Goal: Navigation & Orientation: Find specific page/section

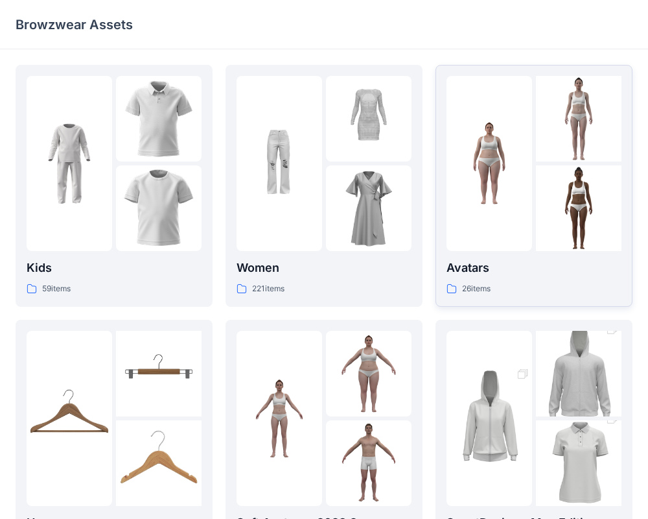
click at [546, 202] on img at bounding box center [579, 208] width 86 height 86
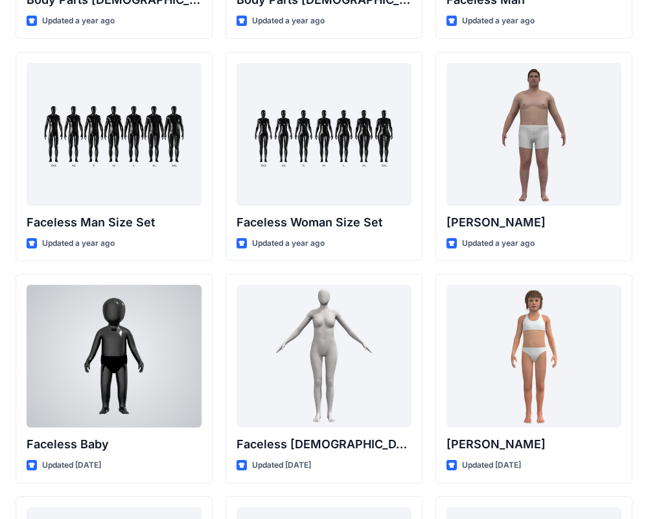
scroll to position [678, 0]
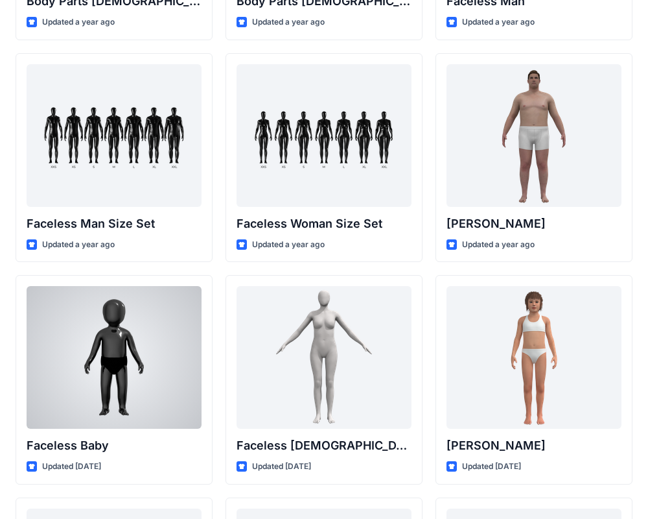
click at [119, 307] on div at bounding box center [114, 357] width 175 height 143
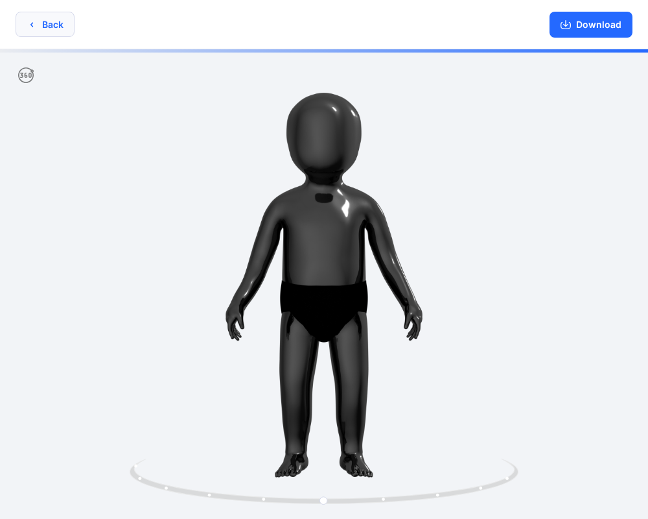
click at [51, 20] on button "Back" at bounding box center [45, 24] width 59 height 25
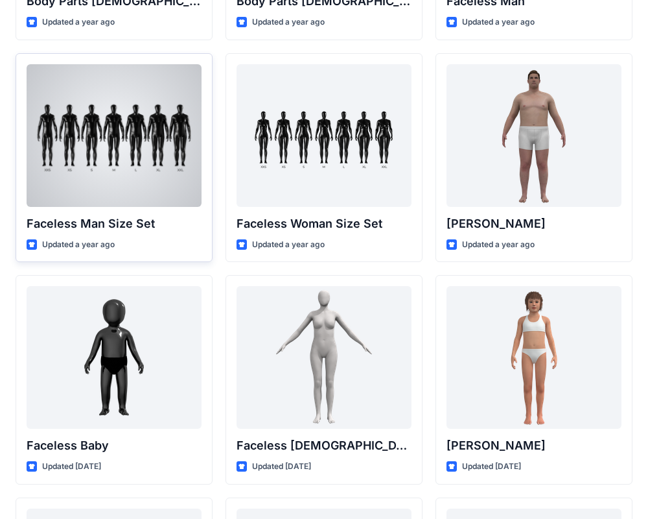
click at [113, 170] on div at bounding box center [114, 135] width 175 height 143
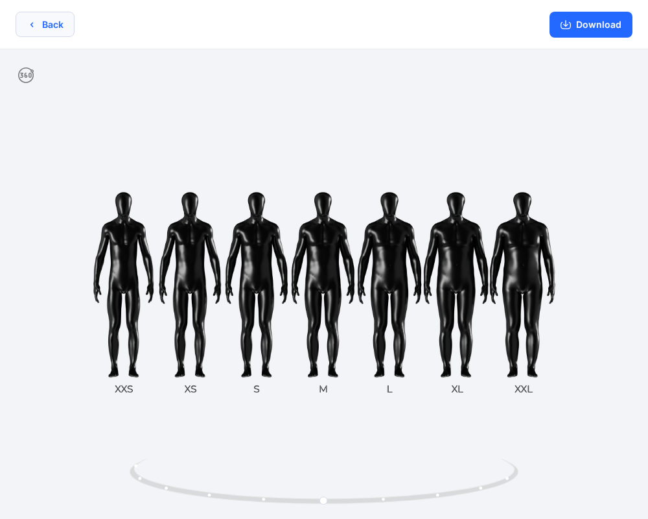
click at [38, 17] on button "Back" at bounding box center [45, 24] width 59 height 25
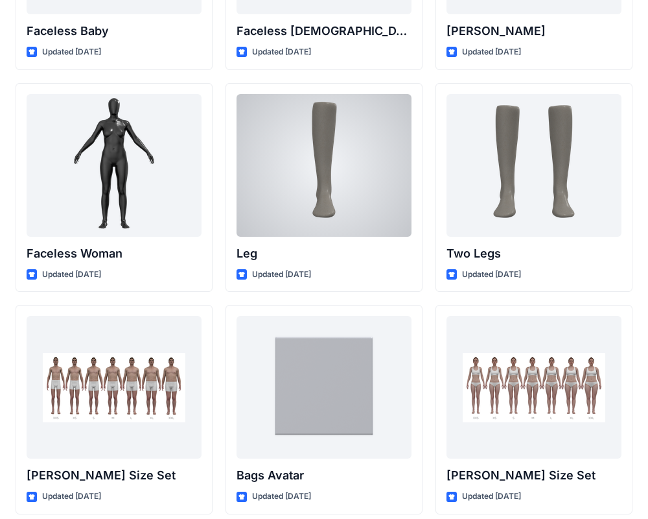
scroll to position [1102, 0]
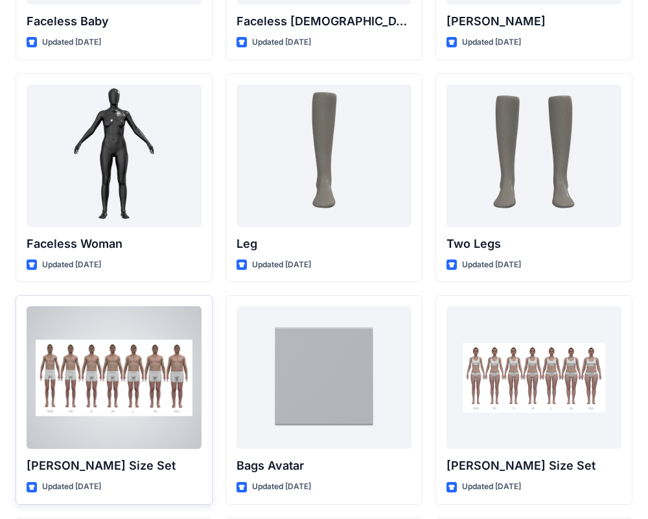
click at [104, 385] on div at bounding box center [114, 377] width 175 height 143
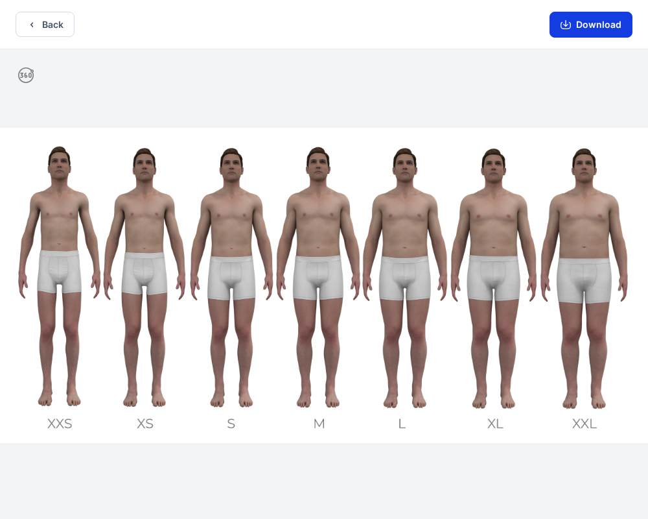
click at [562, 28] on icon "button" at bounding box center [566, 24] width 10 height 10
